Goal: Task Accomplishment & Management: Complete application form

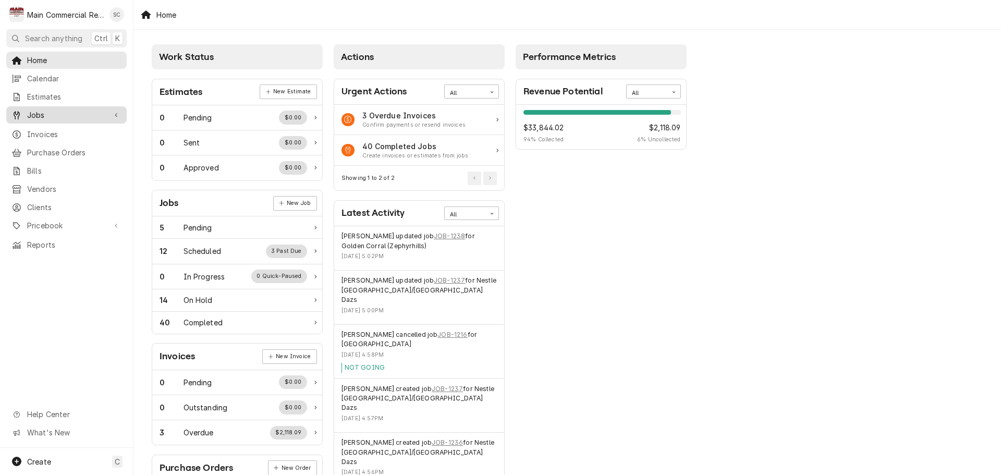
click at [51, 113] on span "Jobs" at bounding box center [66, 115] width 79 height 11
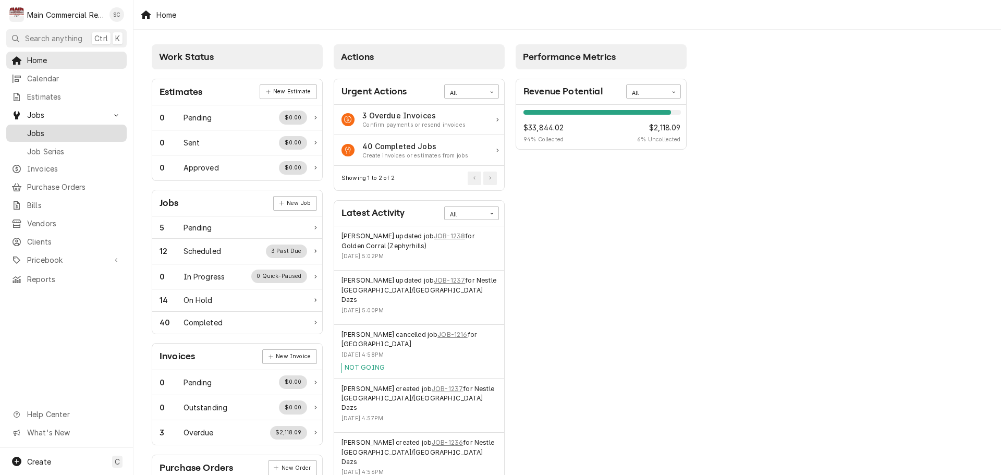
click at [53, 128] on span "Jobs" at bounding box center [74, 133] width 94 height 11
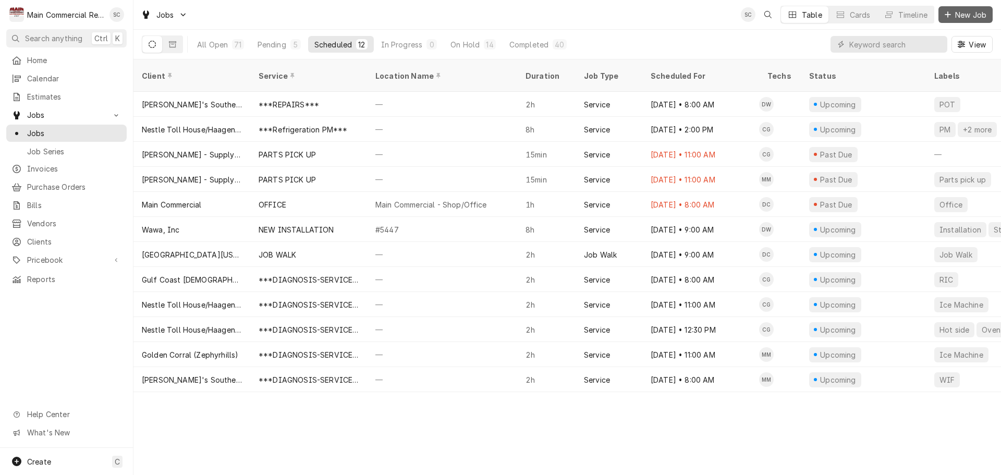
click at [963, 16] on span "New Job" at bounding box center [970, 14] width 35 height 11
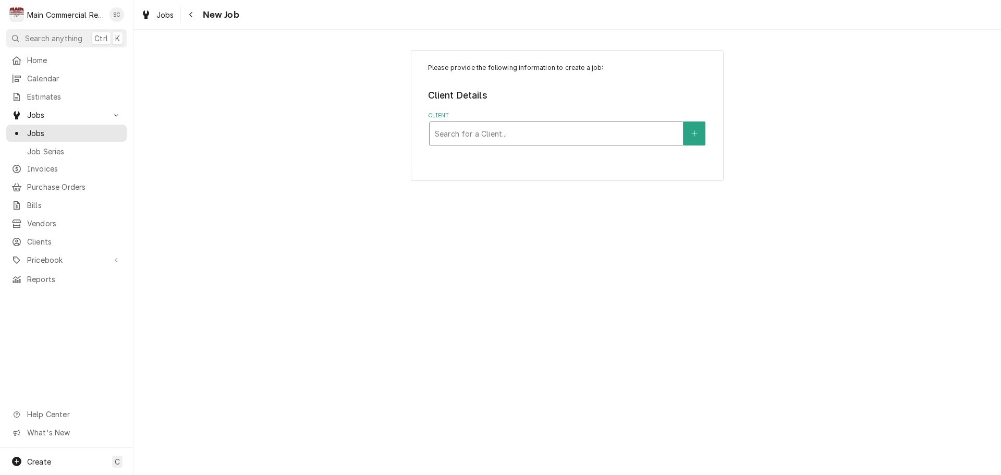
click at [477, 140] on div "Client" at bounding box center [556, 133] width 243 height 19
type input "Ruby Tuesday"
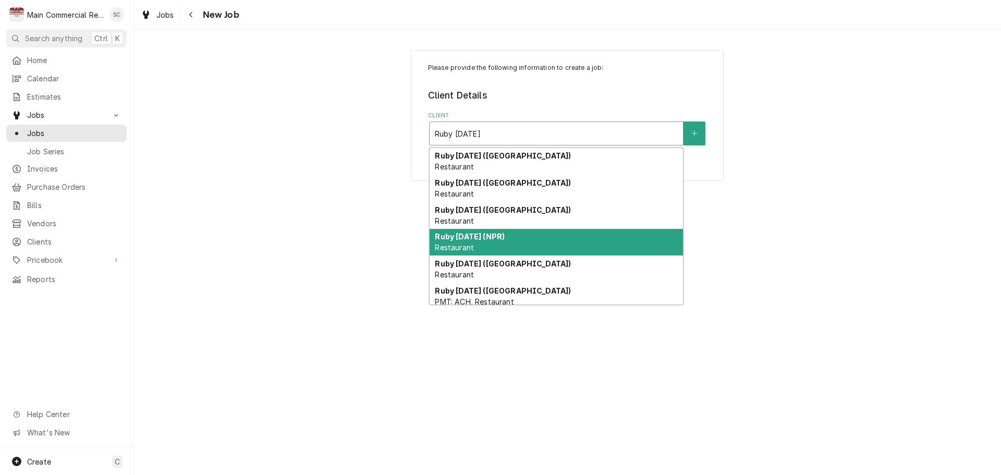
click at [494, 242] on div "Ruby Tuesday (NPR) Restaurant" at bounding box center [556, 242] width 253 height 27
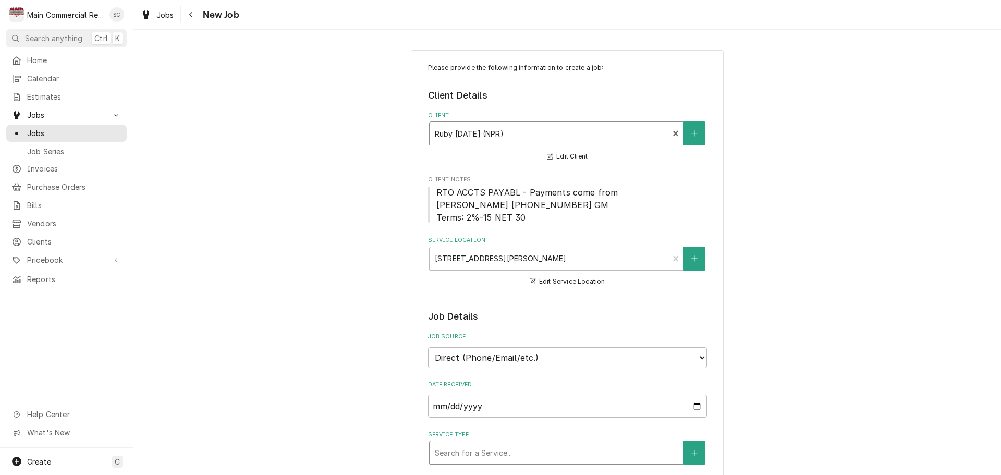
scroll to position [104, 0]
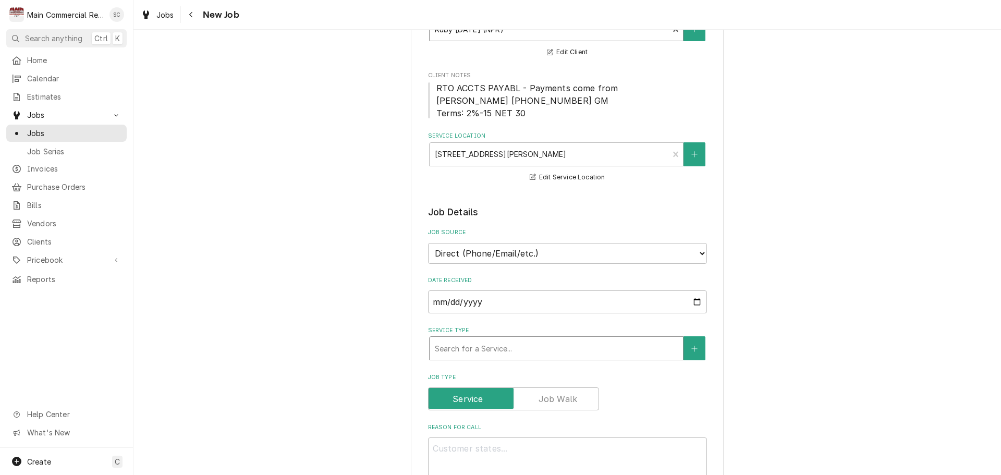
click at [475, 351] on div "Service Type" at bounding box center [556, 348] width 243 height 19
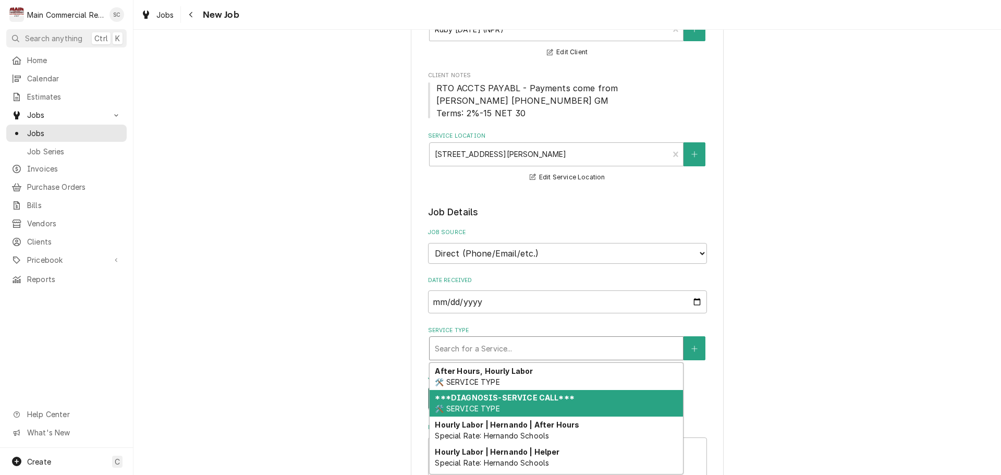
click at [491, 406] on span "🛠️ SERVICE TYPE" at bounding box center [467, 408] width 65 height 9
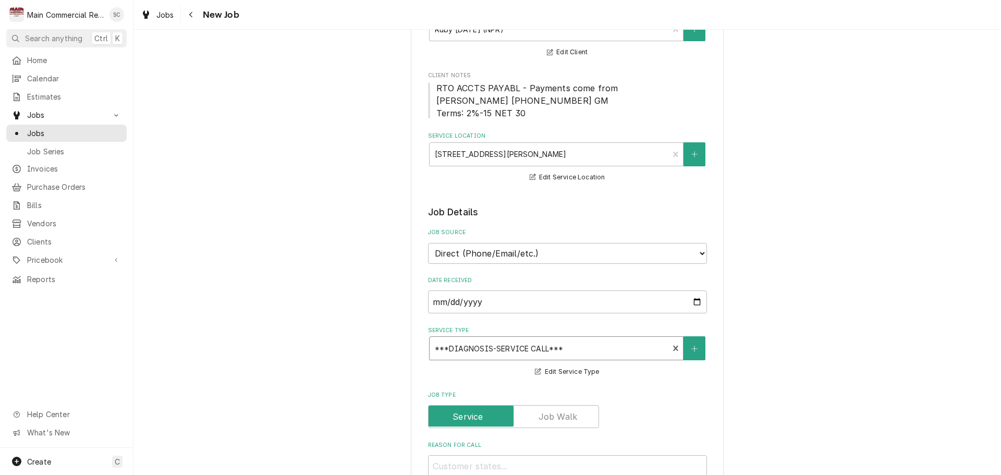
scroll to position [261, 0]
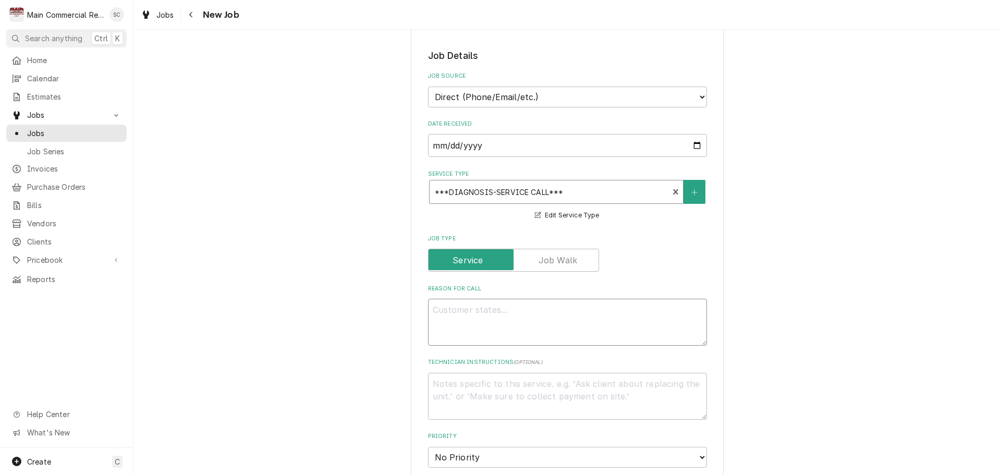
click at [493, 309] on textarea "Reason For Call" at bounding box center [567, 322] width 279 height 47
type textarea "x"
type textarea "A"
type textarea "x"
type textarea "Af"
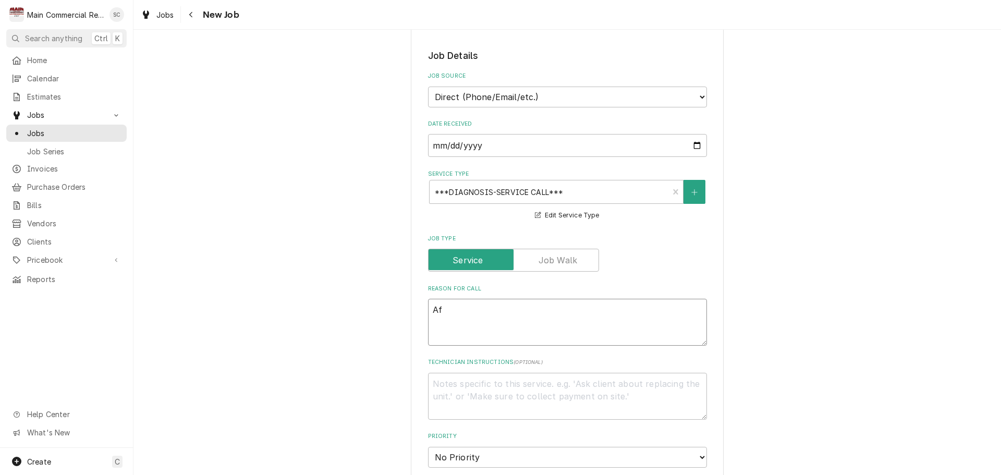
type textarea "x"
type textarea "Aft"
type textarea "x"
type textarea "Afte"
type textarea "x"
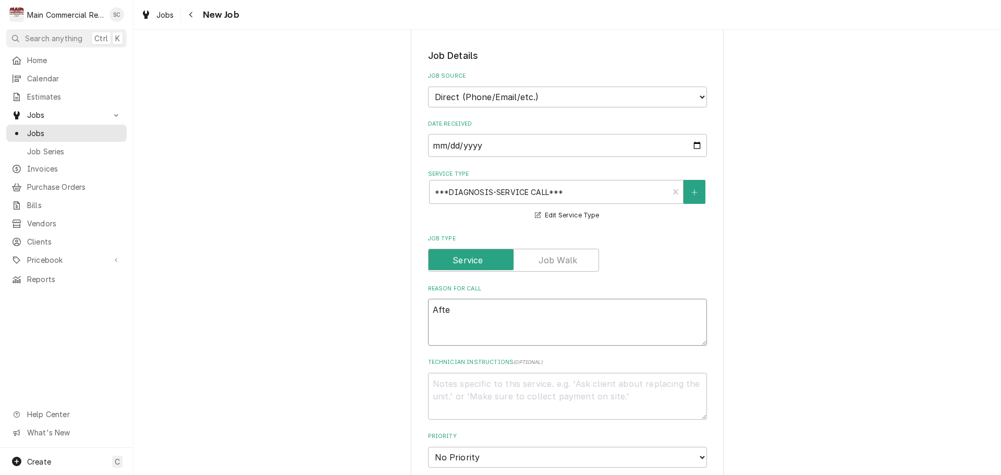
type textarea "After"
type textarea "x"
type textarea "After"
type textarea "x"
type textarea "After h"
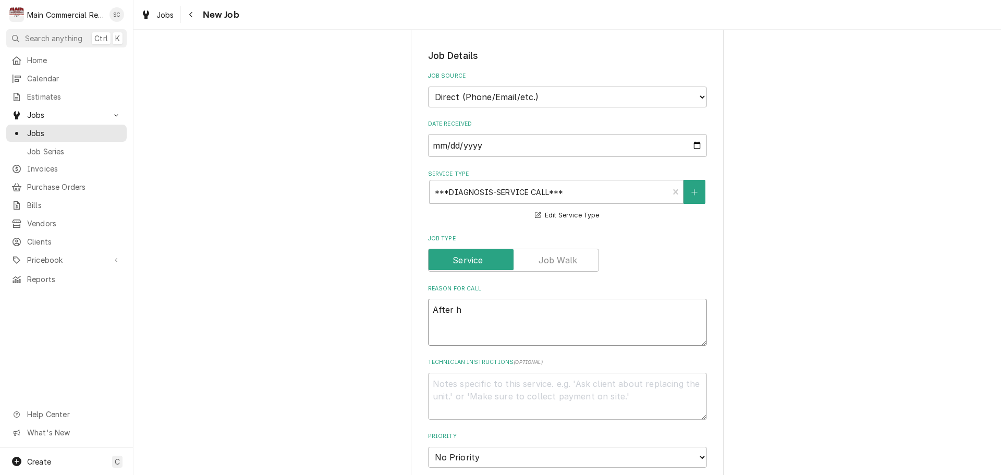
type textarea "x"
type textarea "After ho"
type textarea "x"
type textarea "After hou"
type textarea "x"
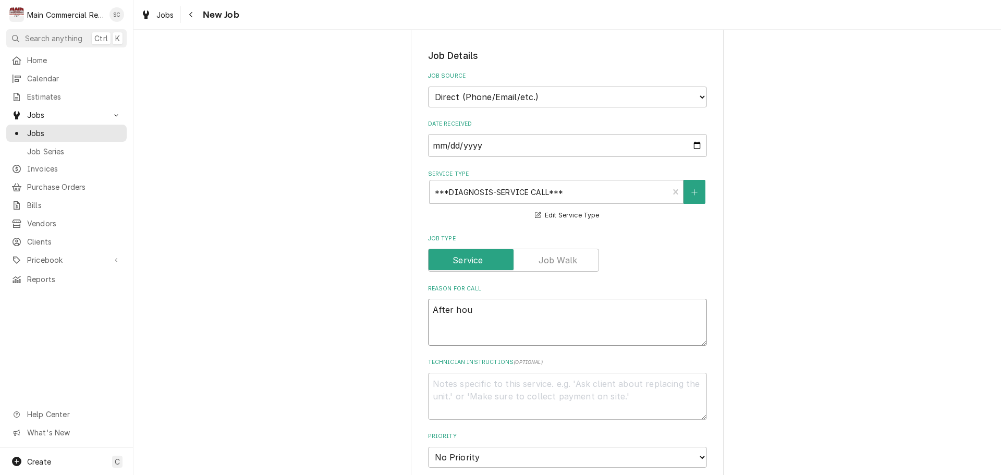
type textarea "After hour"
type textarea "x"
type textarea "After hours"
type textarea "x"
type textarea "After hours"
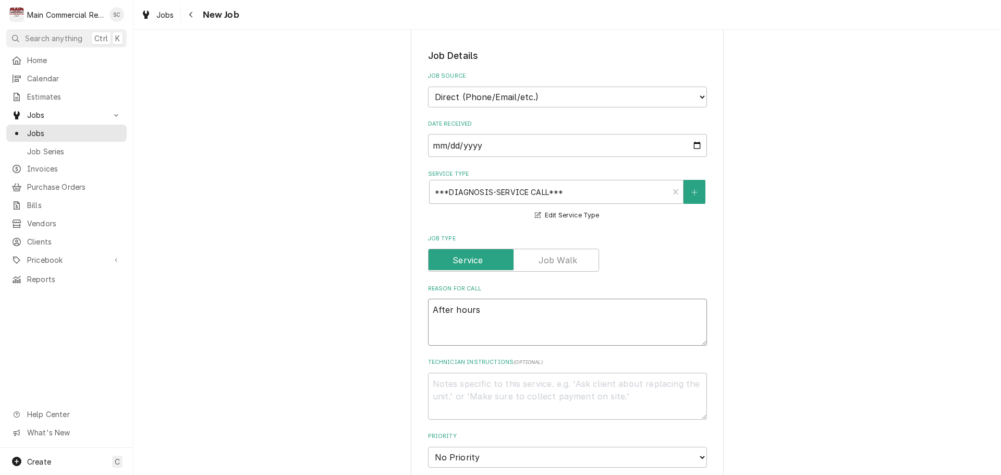
type textarea "x"
type textarea "After hours c"
type textarea "x"
type textarea "After hours cal"
type textarea "x"
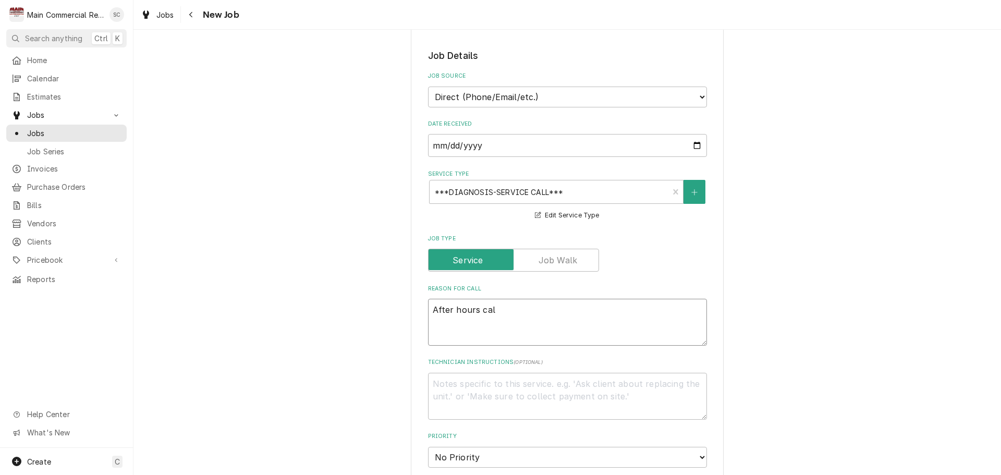
type textarea "After hours call"
type textarea "x"
type textarea "After hours call"
type textarea "x"
type textarea "After hours call"
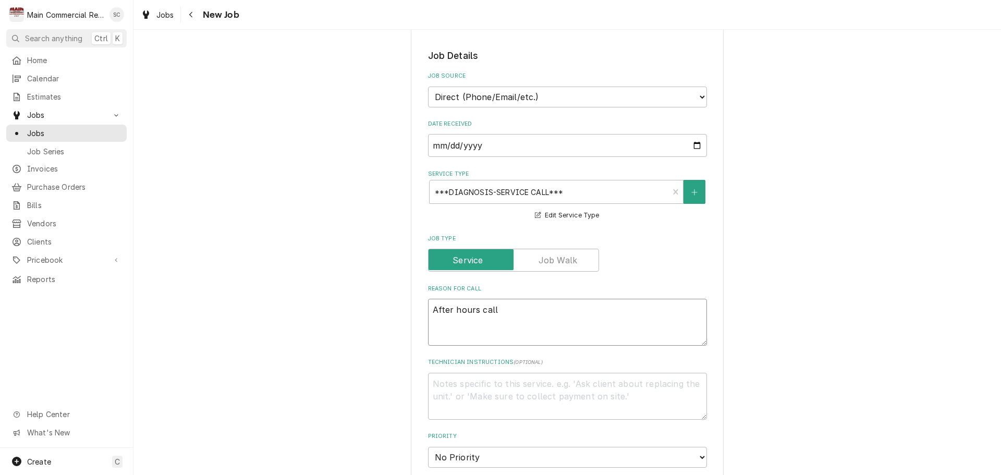
type textarea "x"
type textarea "After hours call"
type textarea "x"
type textarea "After hours call P"
type textarea "x"
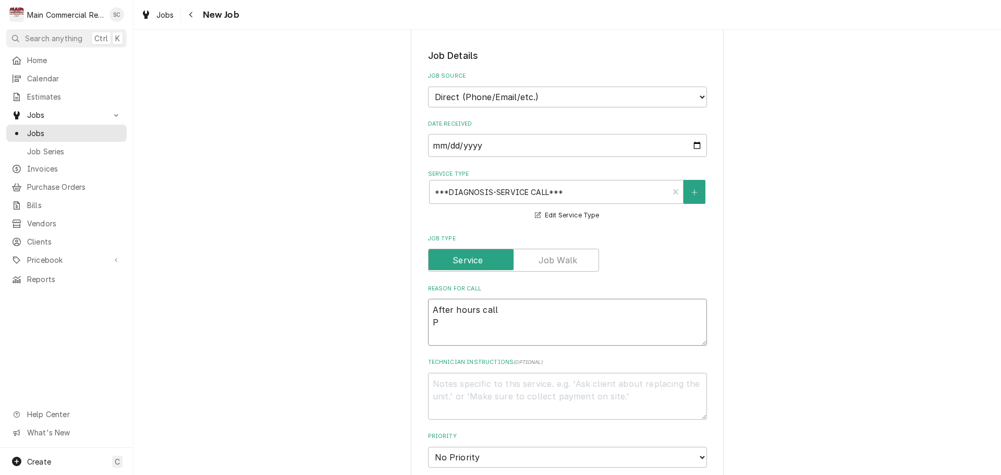
type textarea "After hours call Pa"
type textarea "x"
type textarea "After hours call Pan"
type textarea "x"
type textarea "After hours call Pant"
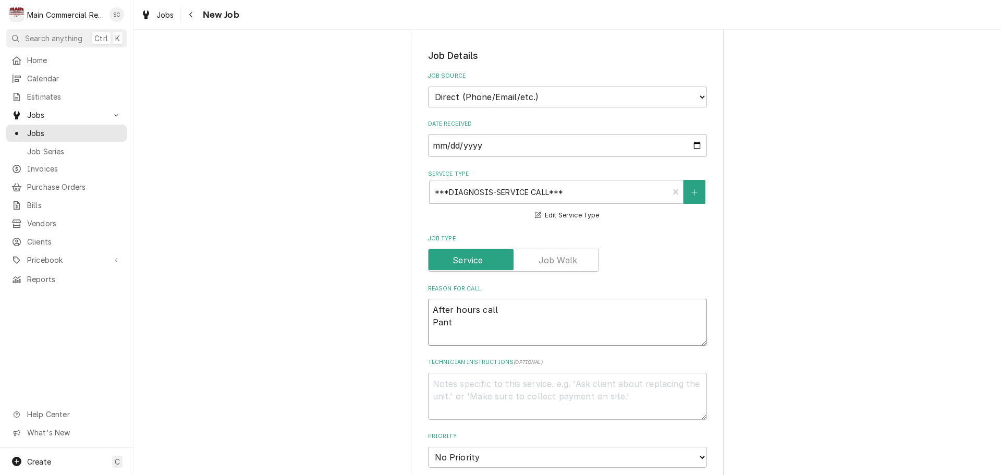
type textarea "x"
type textarea "After hours call Pantr"
type textarea "x"
type textarea "After hours call Pantry"
type textarea "x"
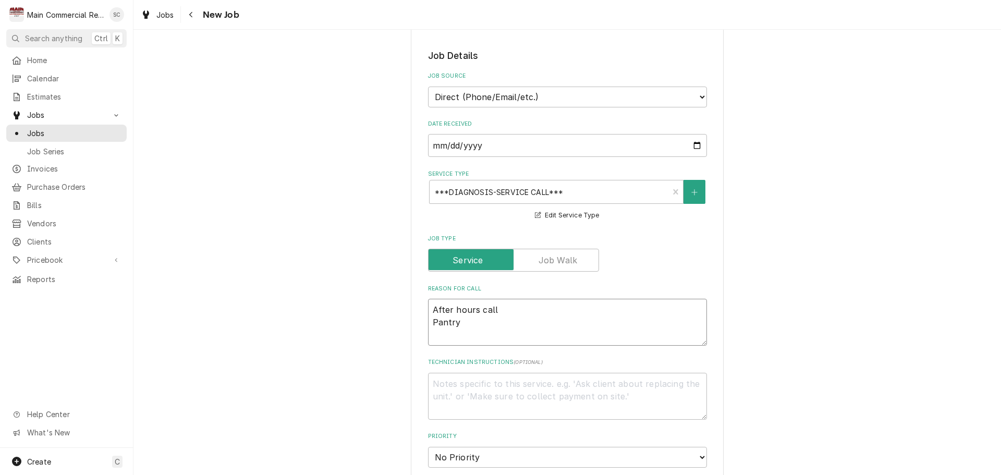
type textarea "After hours call Pantry"
type textarea "x"
type textarea "After hours call Pantry F"
type textarea "x"
type textarea "After hours call Pantry Fr"
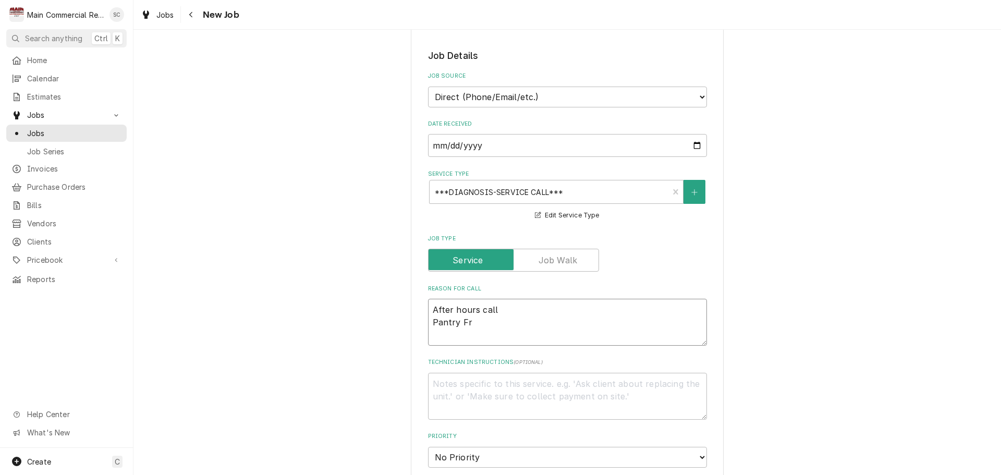
type textarea "x"
type textarea "After hours call Pantry Fre"
type textarea "x"
type textarea "After hours call Pantry Free"
type textarea "x"
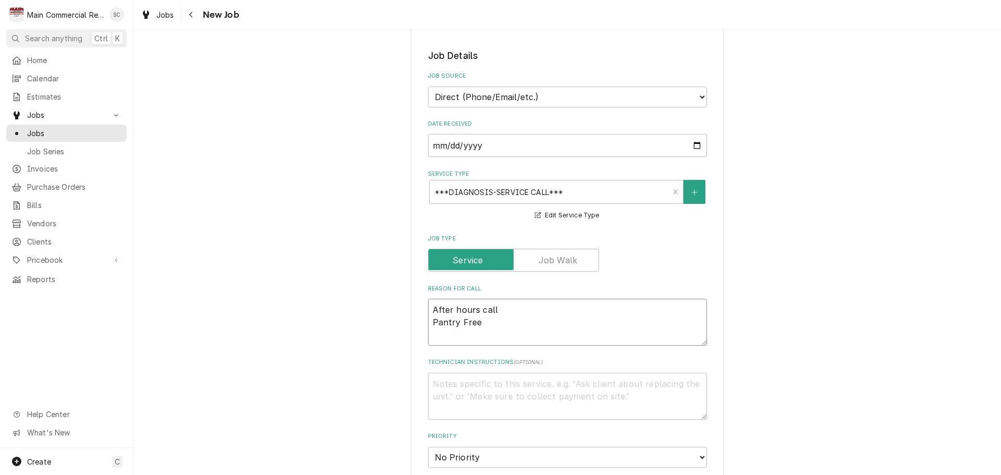
type textarea "After hours call Pantry Freez"
type textarea "x"
type textarea "After hours call Pantry Freeze"
type textarea "x"
type textarea "After hours call Pantry Freezer"
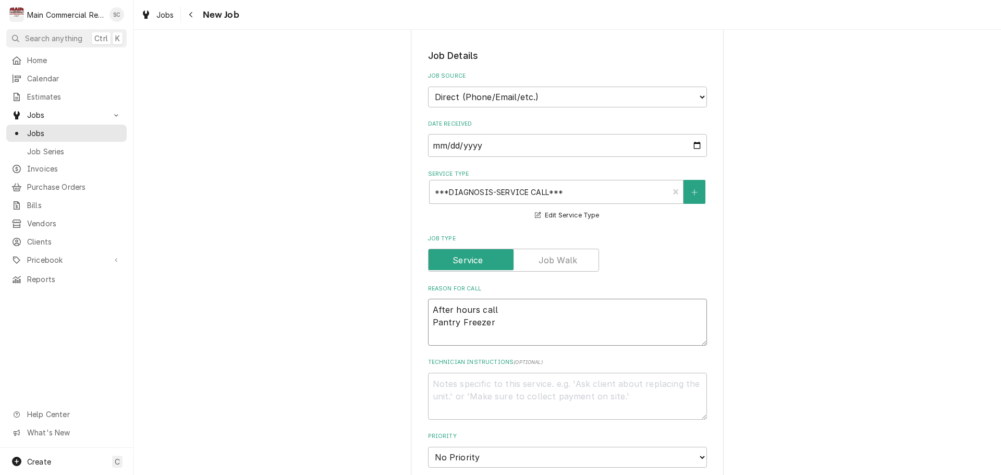
type textarea "x"
type textarea "After hours call Pantry Freezer"
type textarea "x"
type textarea "After hours call Pantry Freezer i"
type textarea "x"
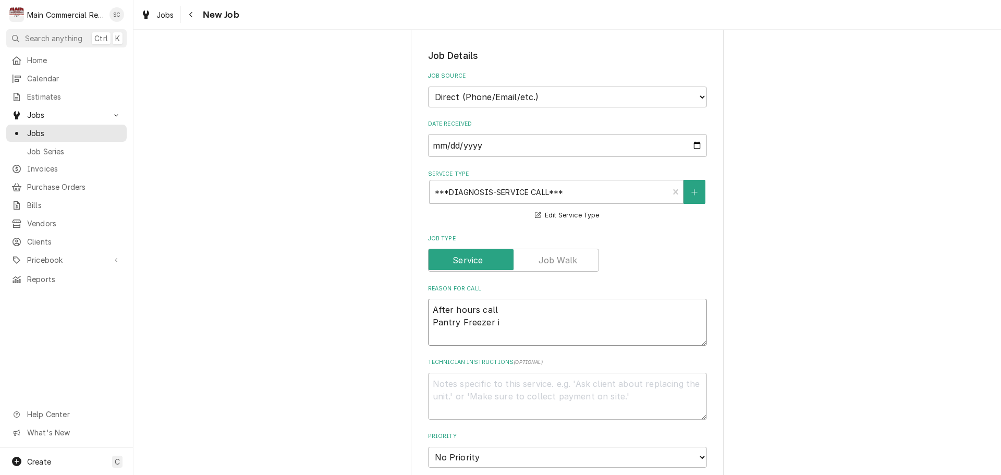
type textarea "After hours call Pantry Freezer is"
type textarea "x"
type textarea "After hours call Pantry Freezer is"
type textarea "x"
type textarea "After hours call Pantry Freezer is d"
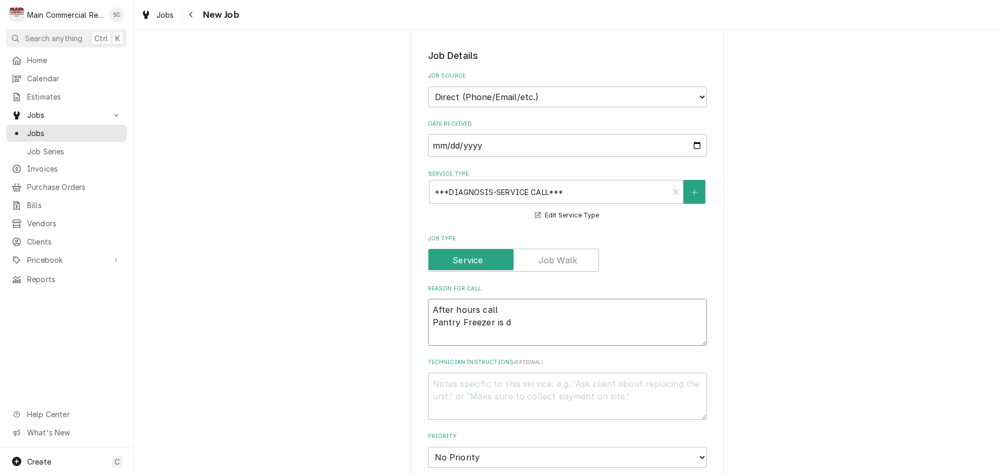
type textarea "x"
type textarea "After hours call Pantry Freezer is do"
type textarea "x"
type textarea "After hours call Pantry Freezer is dow"
type textarea "x"
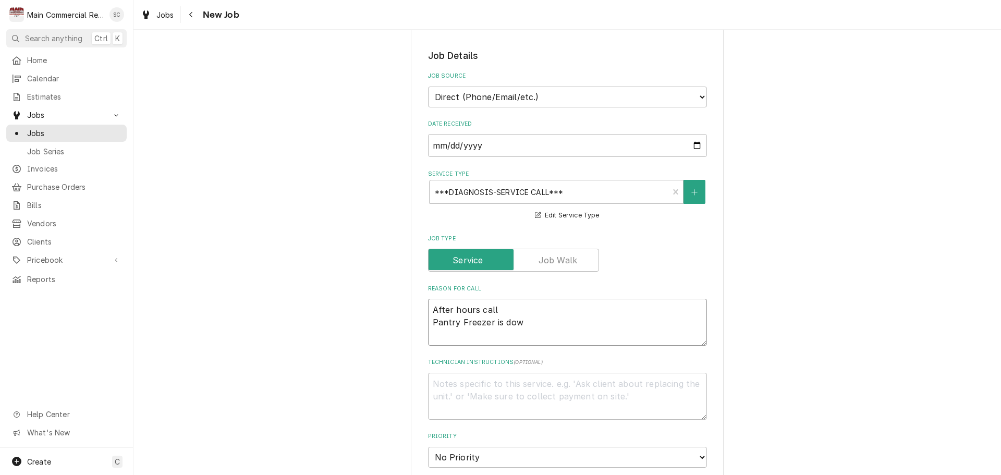
type textarea "After hours call Pantry Freezer is down"
type textarea "x"
type textarea "After hours call Pantry Freezer is down."
type textarea "x"
type textarea "After hours call Pantry Freezer is down."
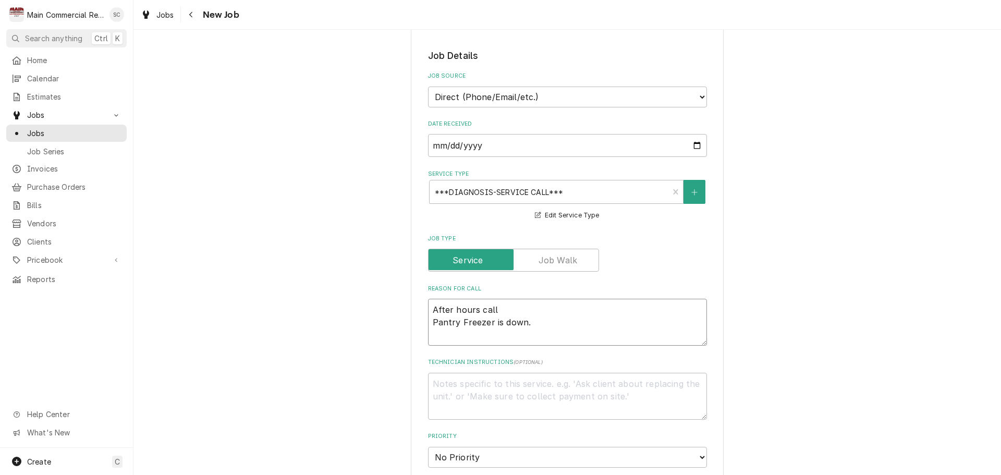
type textarea "x"
type textarea "After hours call Pantry Freezer is down. P"
type textarea "x"
type textarea "After hours call Pantry Freezer is down. Pe"
type textarea "x"
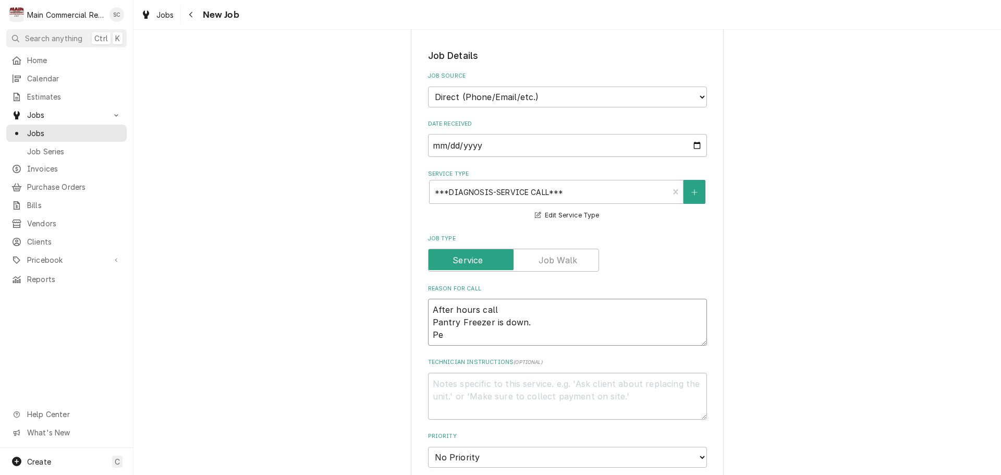
type textarea "After hours call Pantry Freezer is down. Per"
type textarea "x"
type textarea "After hours call Pantry Freezer is down. Per"
type textarea "x"
type textarea "After hours call Pantry Freezer is down. Per W"
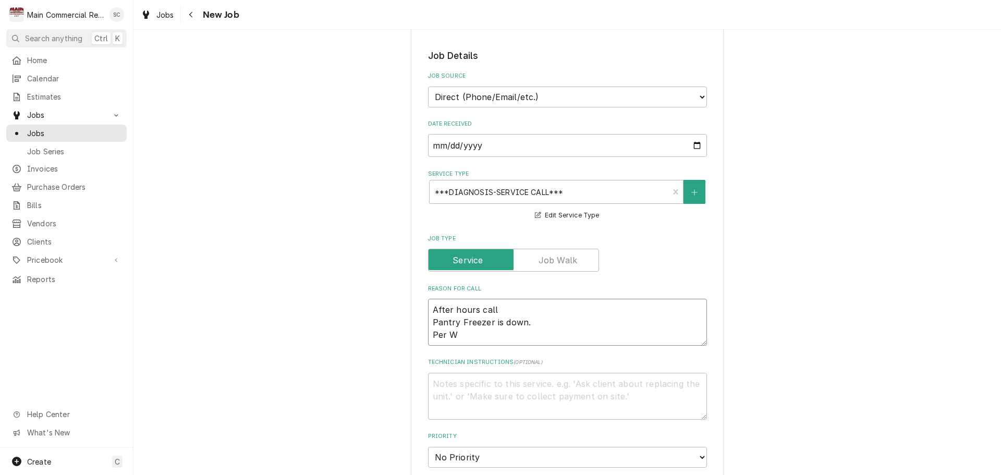
type textarea "x"
type textarea "After hours call Pantry Freezer is down. Per We"
type textarea "x"
type textarea "After hours call Pantry Freezer is down. Per Wes"
type textarea "x"
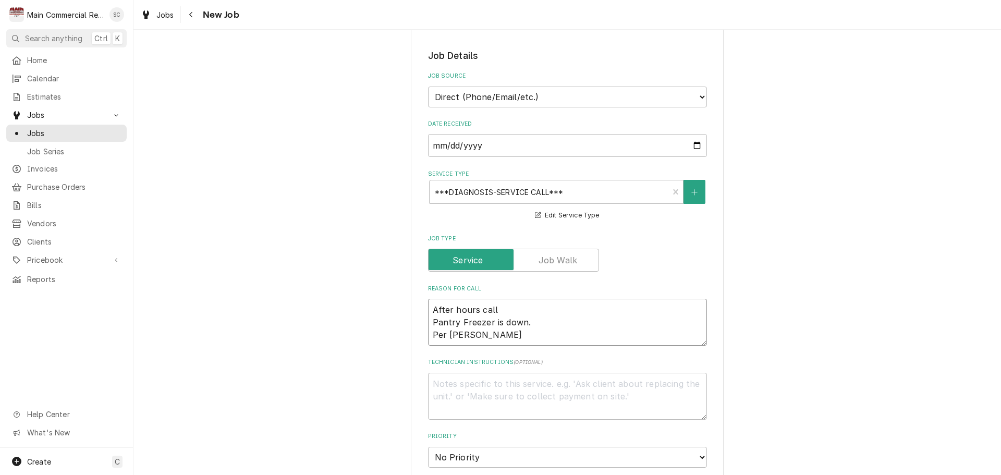
type textarea "After hours call Pantry Freezer is down. Per Wes"
type textarea "x"
type textarea "After hours call Pantry Freezer is down. Per Wes 7"
type textarea "x"
type textarea "After hours call Pantry Freezer is down. Per Wes 72"
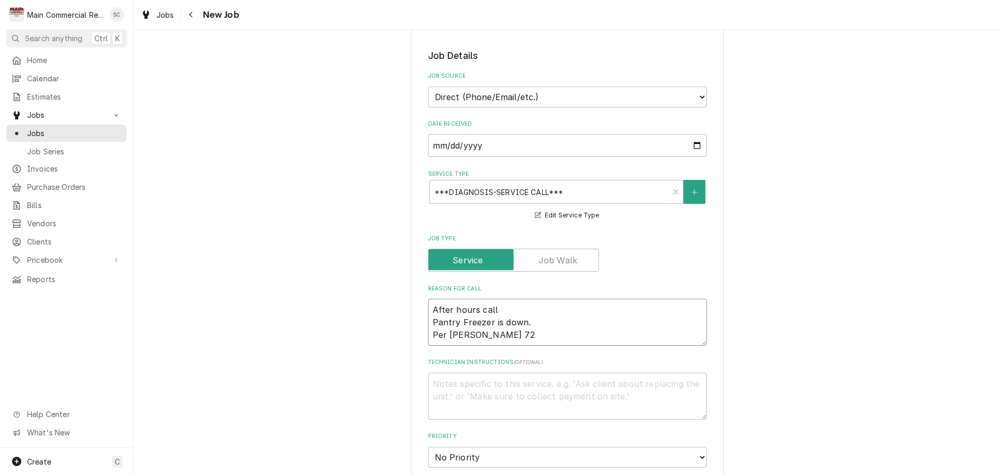
type textarea "x"
type textarea "After hours call Pantry Freezer is down. Per Wes 727"
type textarea "x"
type textarea "After hours call Pantry Freezer is down. Per Wes 727-"
type textarea "x"
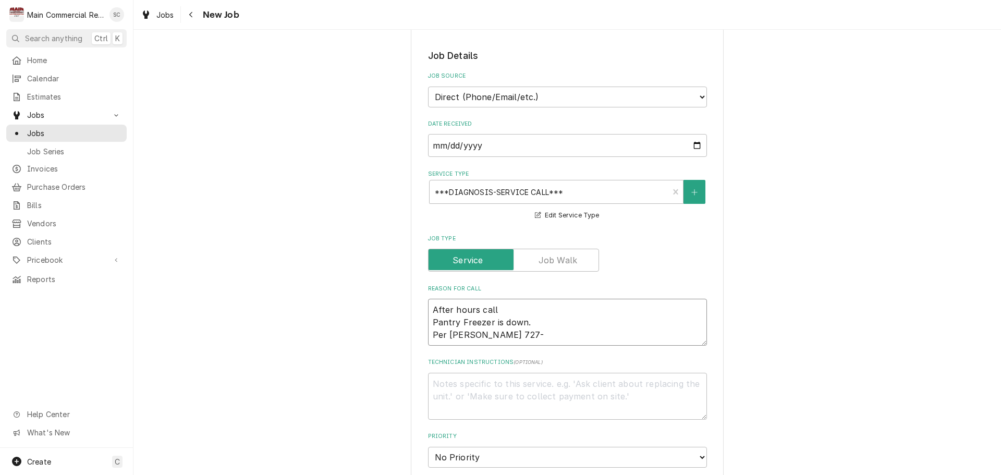
type textarea "After hours call Pantry Freezer is down. Per Wes 727-7"
type textarea "x"
type textarea "After hours call Pantry Freezer is down. Per Wes 727-76"
type textarea "x"
type textarea "After hours call Pantry Freezer is down. Per Wes 727-768"
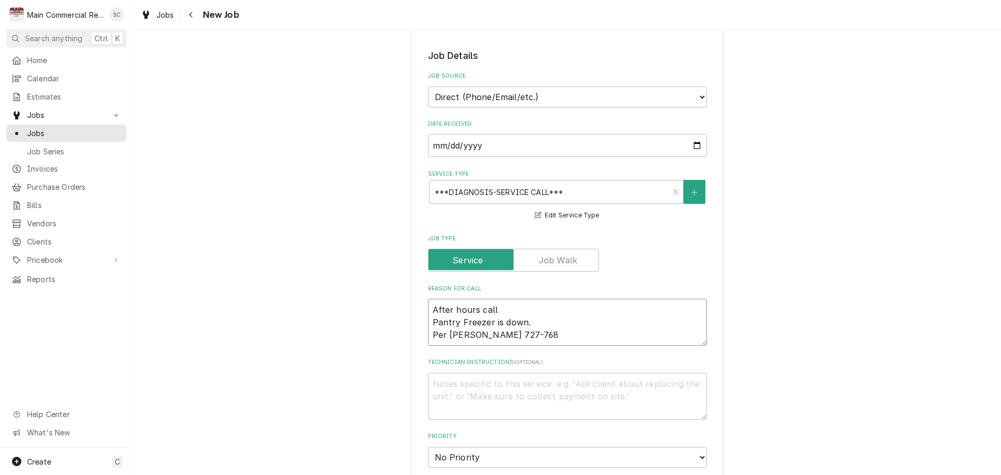
type textarea "x"
type textarea "After hours call Pantry Freezer is down. Per Wes 727-768-"
type textarea "x"
type textarea "After hours call Pantry Freezer is down. Per Wes 727-768-9"
type textarea "x"
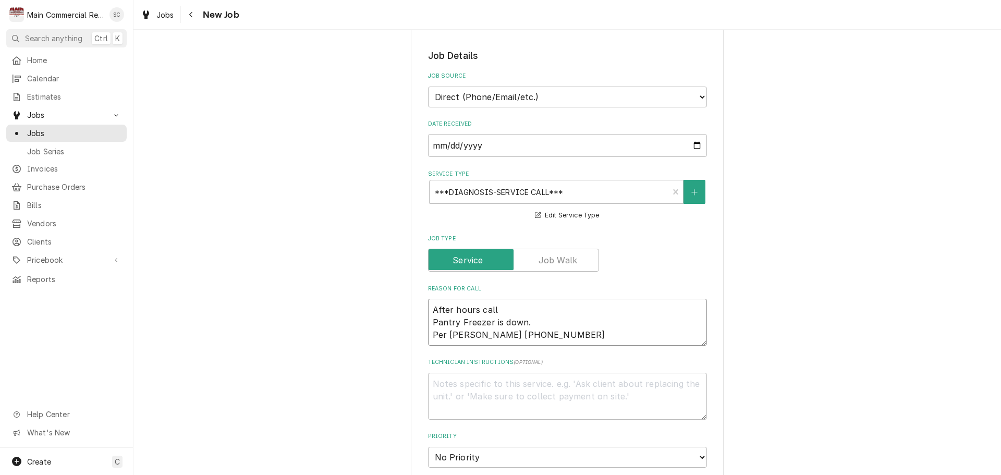
type textarea "After hours call Pantry Freezer is down. Per Wes 727-768-95"
type textarea "x"
type textarea "After hours call Pantry Freezer is down. Per Wes 727-768-958"
type textarea "x"
type textarea "After hours call Pantry Freezer is down. Per Wes 727-768-9586"
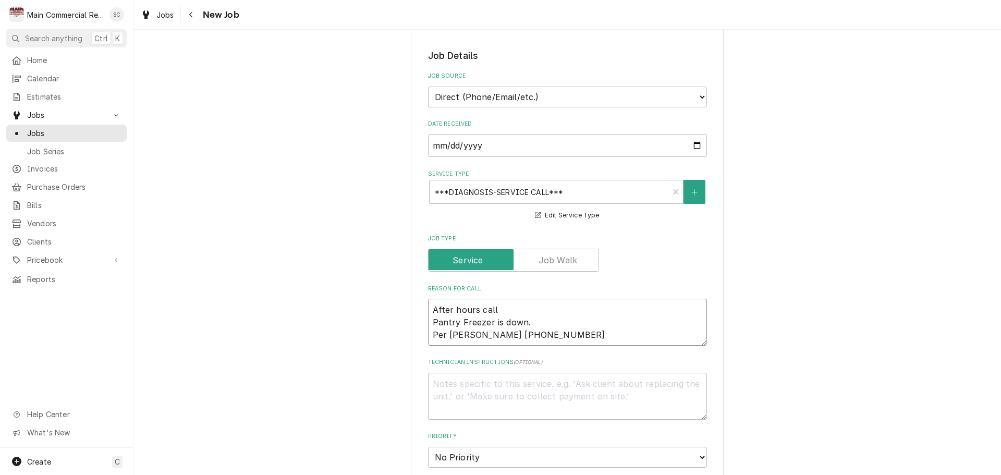
type textarea "x"
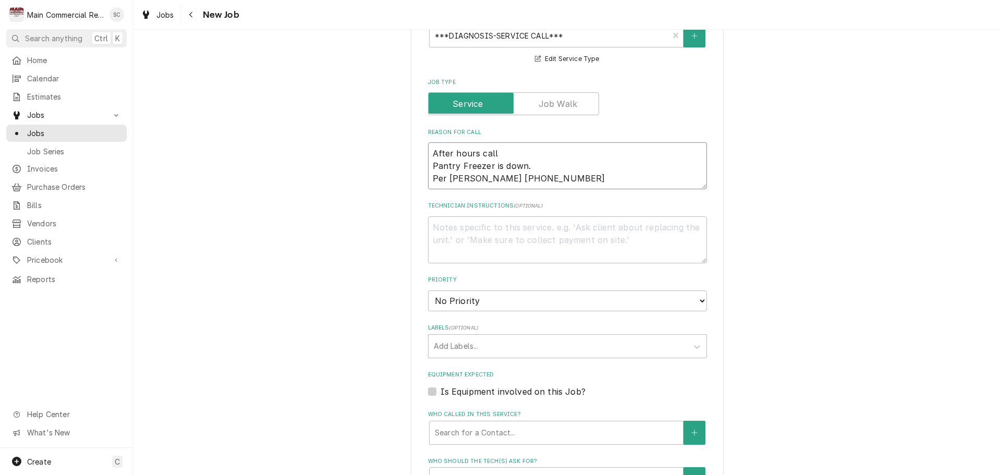
type textarea "After hours call Pantry Freezer is down. Per Wes 727-768-9586"
click at [468, 297] on select "No Priority Urgent High Medium Low" at bounding box center [567, 300] width 279 height 21
select select "1"
click at [428, 290] on select "No Priority Urgent High Medium Low" at bounding box center [567, 300] width 279 height 21
type textarea "x"
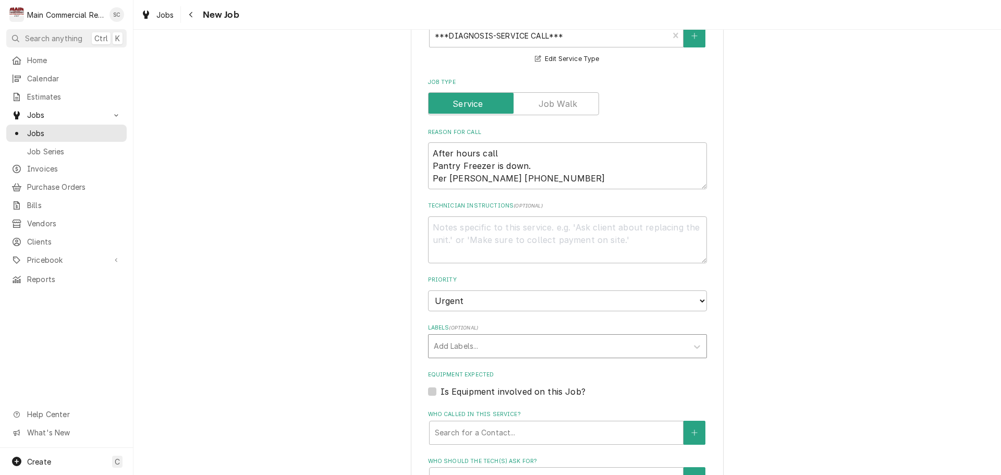
click at [481, 351] on div "Labels" at bounding box center [558, 346] width 249 height 19
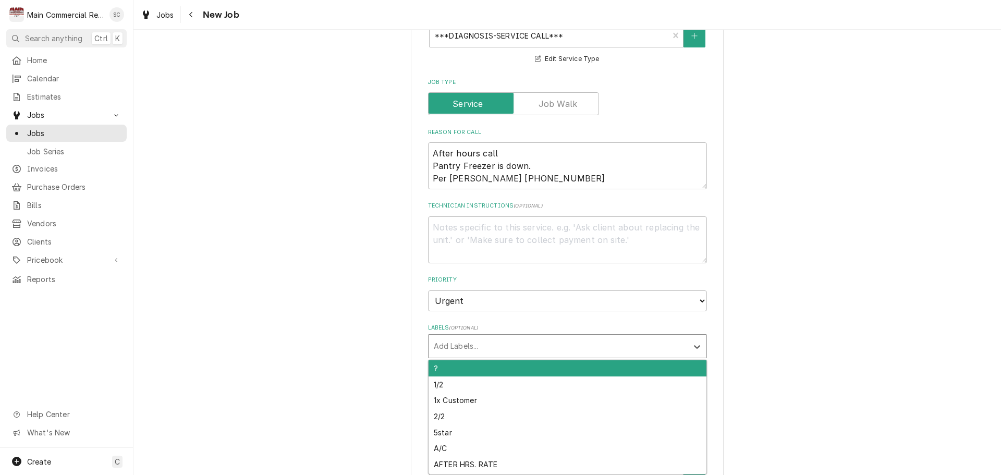
scroll to position [574, 0]
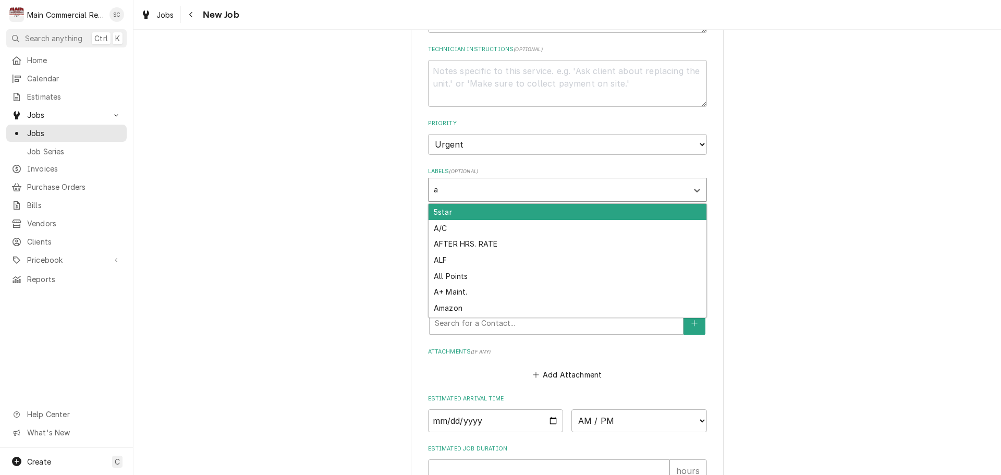
type input "af"
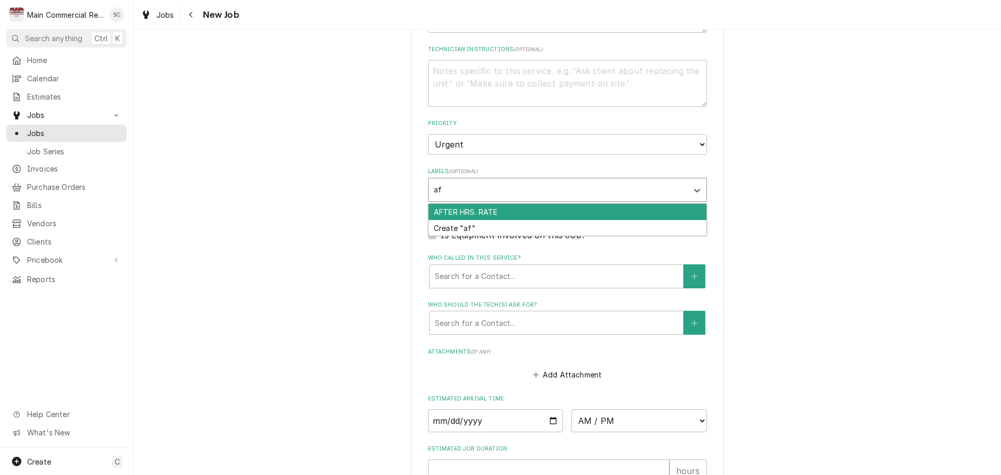
click at [488, 207] on div "AFTER HRS. RATE" at bounding box center [568, 212] width 278 height 16
type textarea "x"
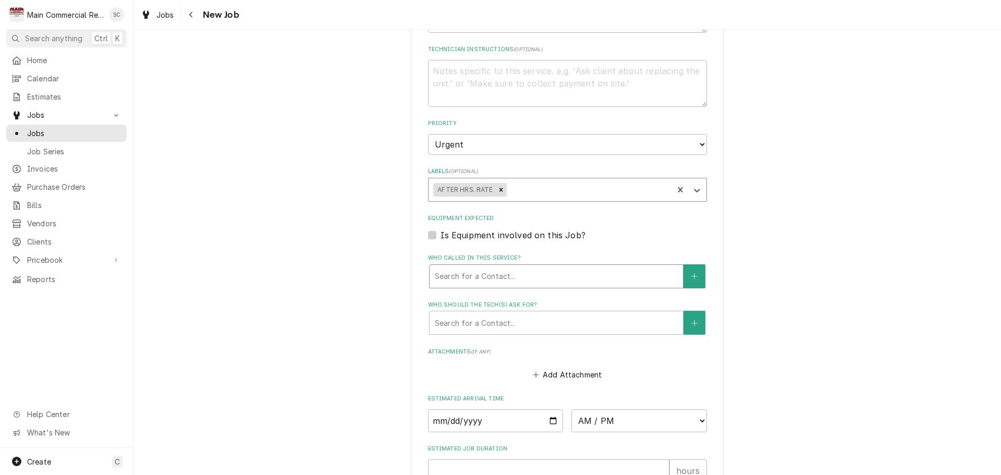
click at [501, 276] on div "Who called in this service?" at bounding box center [556, 276] width 243 height 19
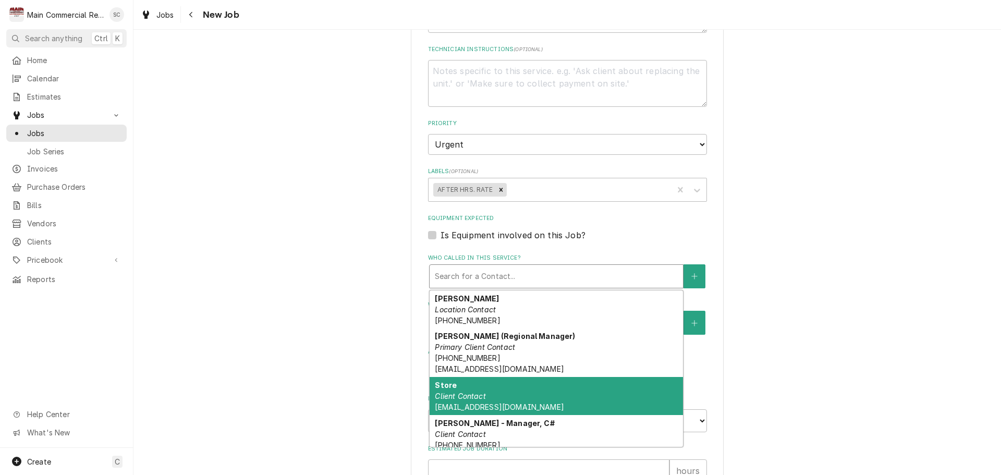
scroll to position [6, 0]
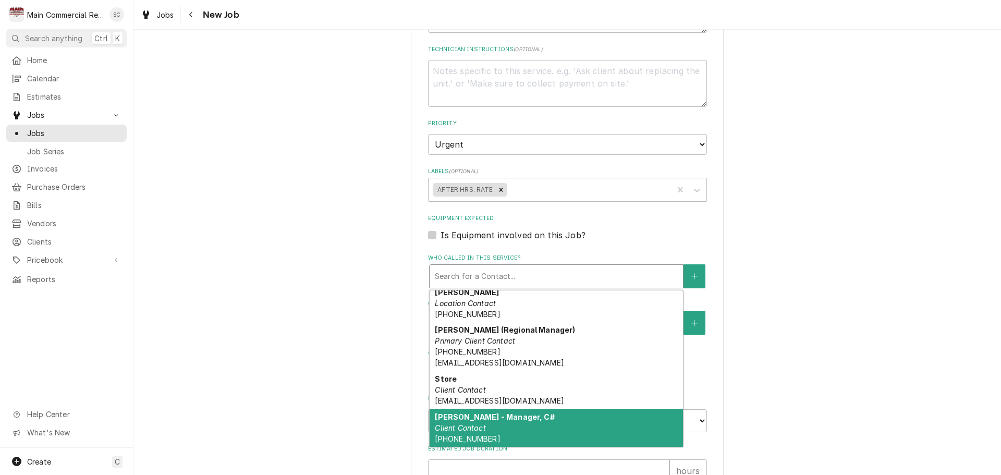
click at [492, 438] on div "Wes - Manager, C# Client Contact (727) 768-9586" at bounding box center [556, 428] width 253 height 38
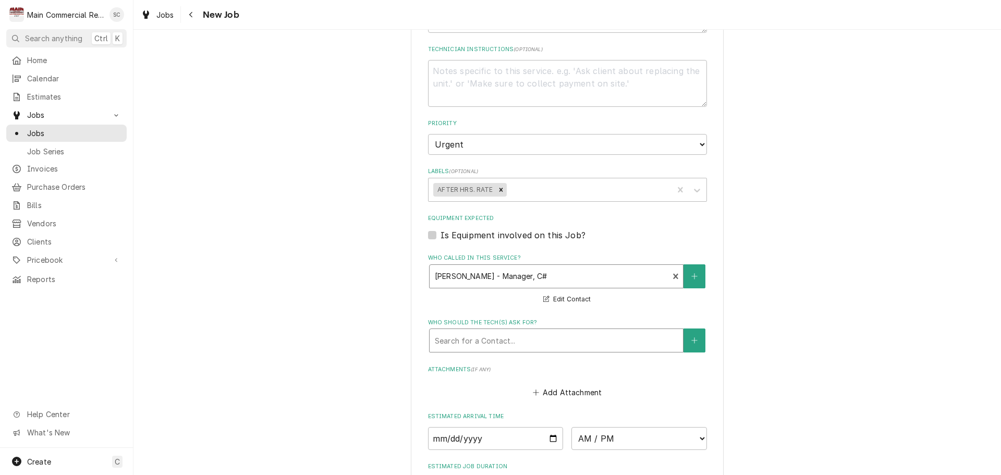
click at [476, 331] on div "Search for a Contact..." at bounding box center [556, 340] width 253 height 23
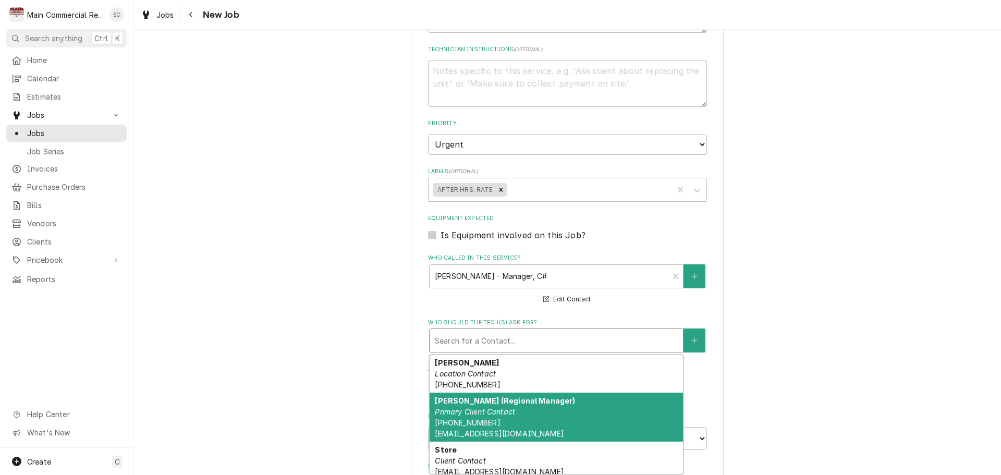
scroll to position [44, 0]
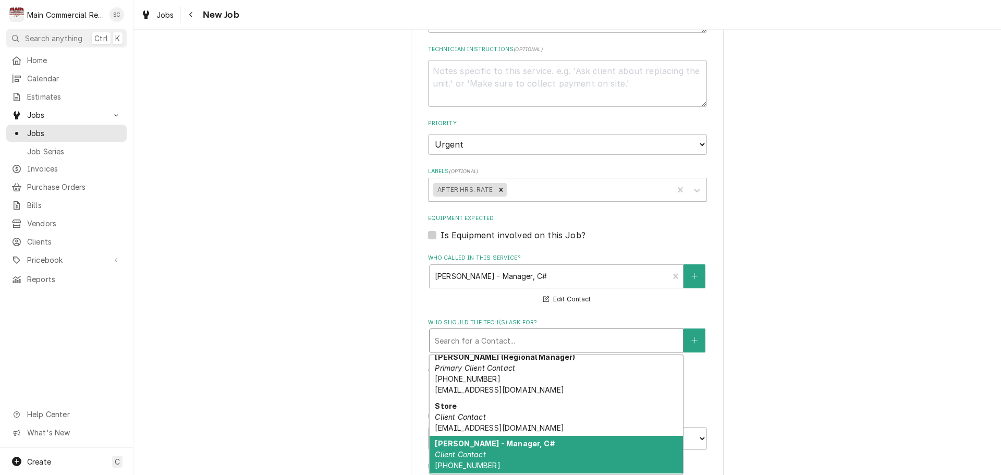
click at [498, 463] on div "Wes - Manager, C# Client Contact (727) 768-9586" at bounding box center [556, 455] width 253 height 38
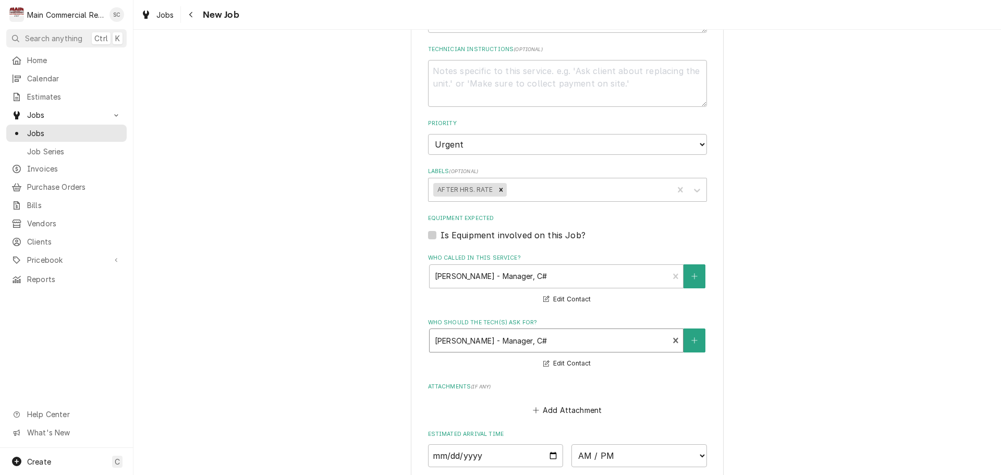
scroll to position [753, 0]
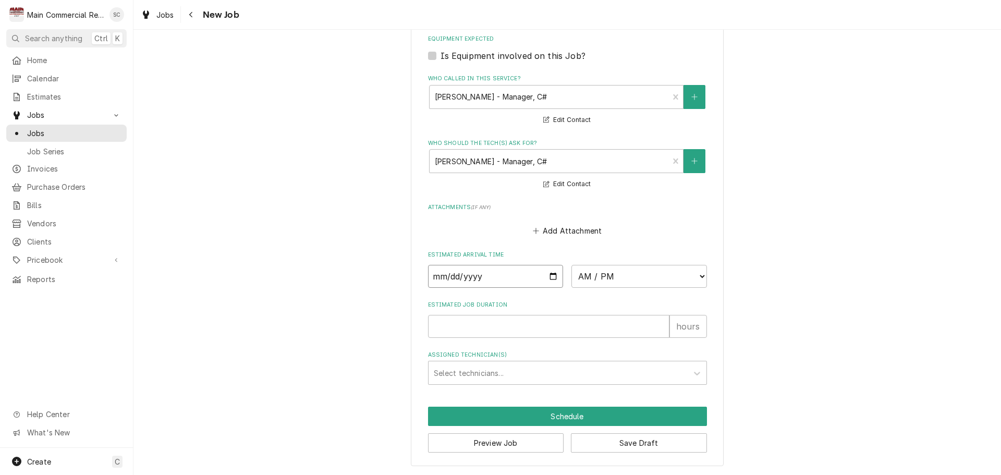
click at [549, 273] on input "Date" at bounding box center [496, 276] width 136 height 23
type textarea "x"
type input "2025-08-14"
type textarea "x"
click at [624, 275] on select "AM / PM 6:00 AM 6:15 AM 6:30 AM 6:45 AM 7:00 AM 7:15 AM 7:30 AM 7:45 AM 8:00 AM…" at bounding box center [640, 276] width 136 height 23
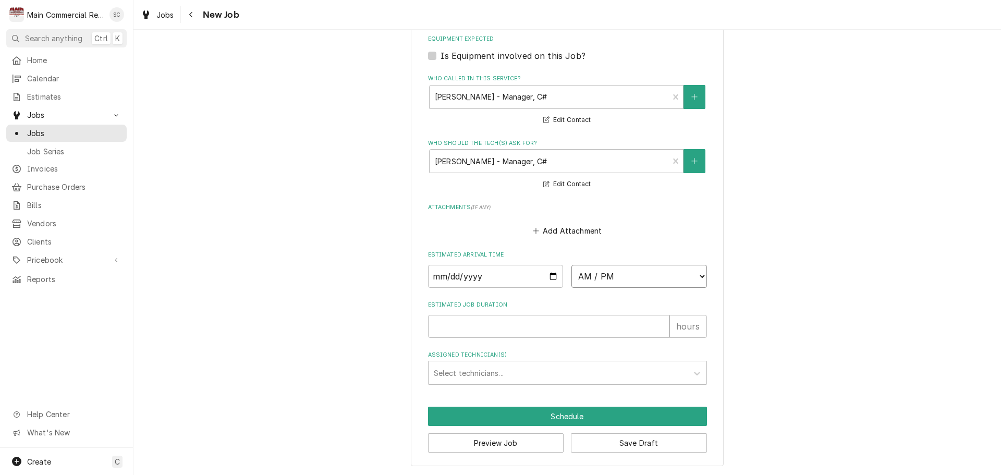
select select "07:00:00"
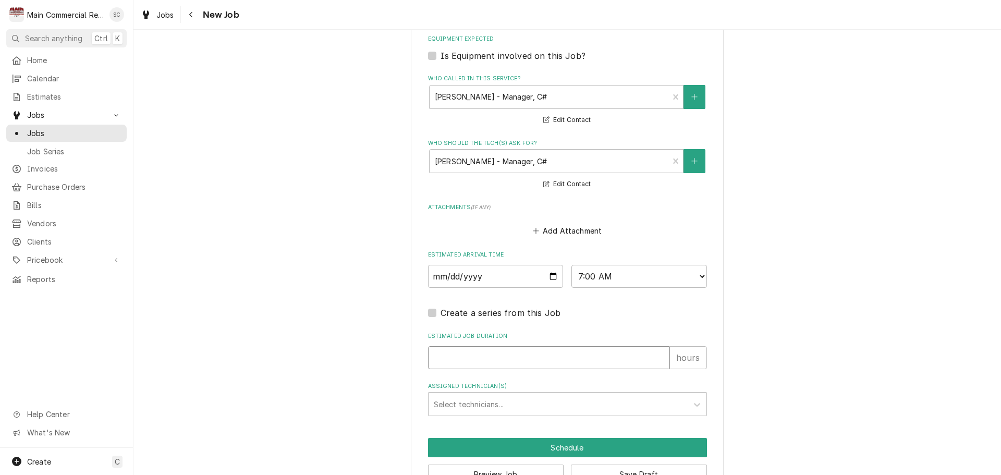
click at [456, 360] on input "Estimated Job Duration" at bounding box center [548, 357] width 241 height 23
type textarea "x"
type input "2"
type textarea "x"
type input "2"
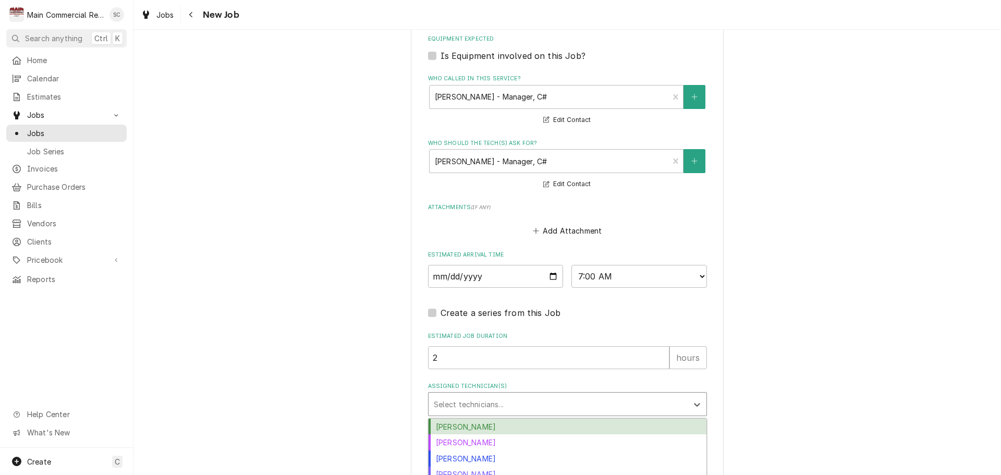
click at [500, 412] on div "Assigned Technician(s)" at bounding box center [558, 404] width 249 height 19
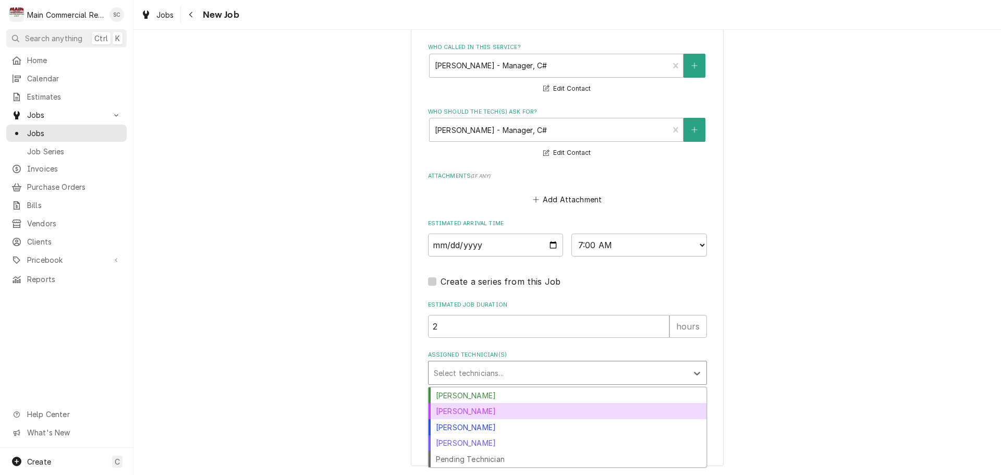
click at [471, 411] on div "Dorian Wertz" at bounding box center [568, 411] width 278 height 16
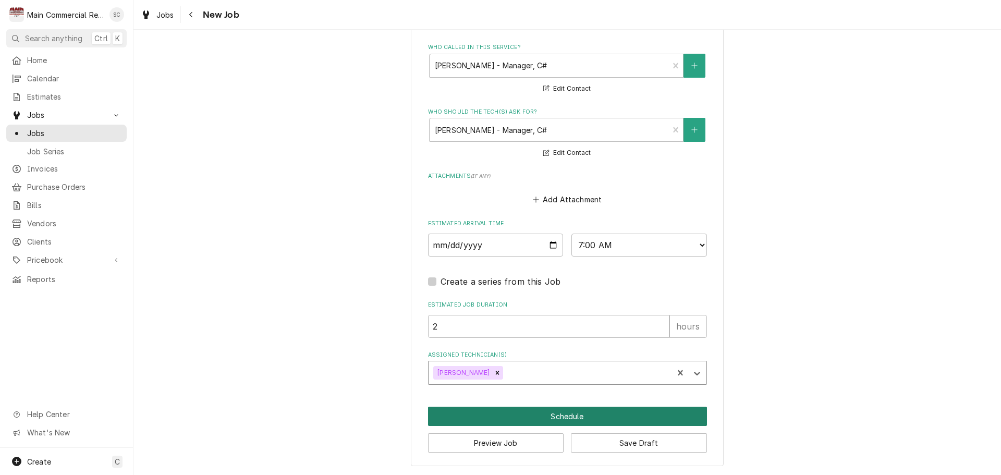
click at [551, 418] on button "Schedule" at bounding box center [567, 416] width 279 height 19
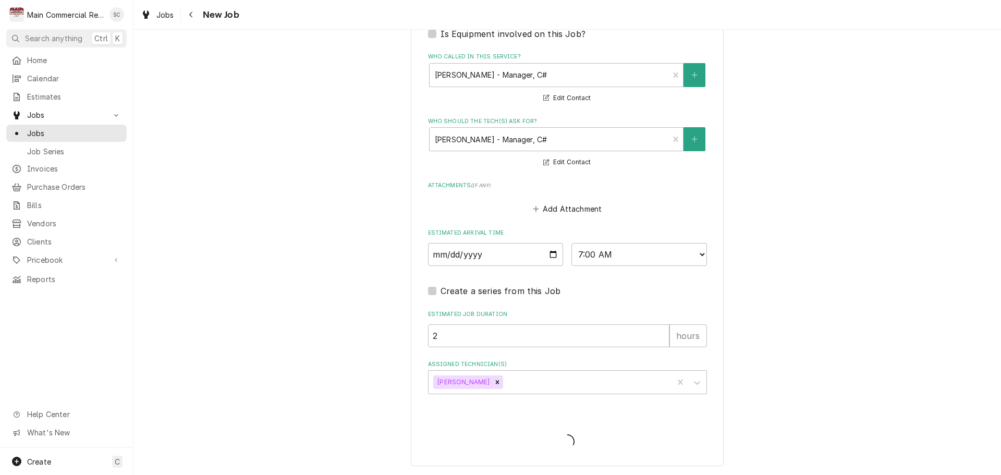
scroll to position [775, 0]
type textarea "x"
